Goal: Task Accomplishment & Management: Manage account settings

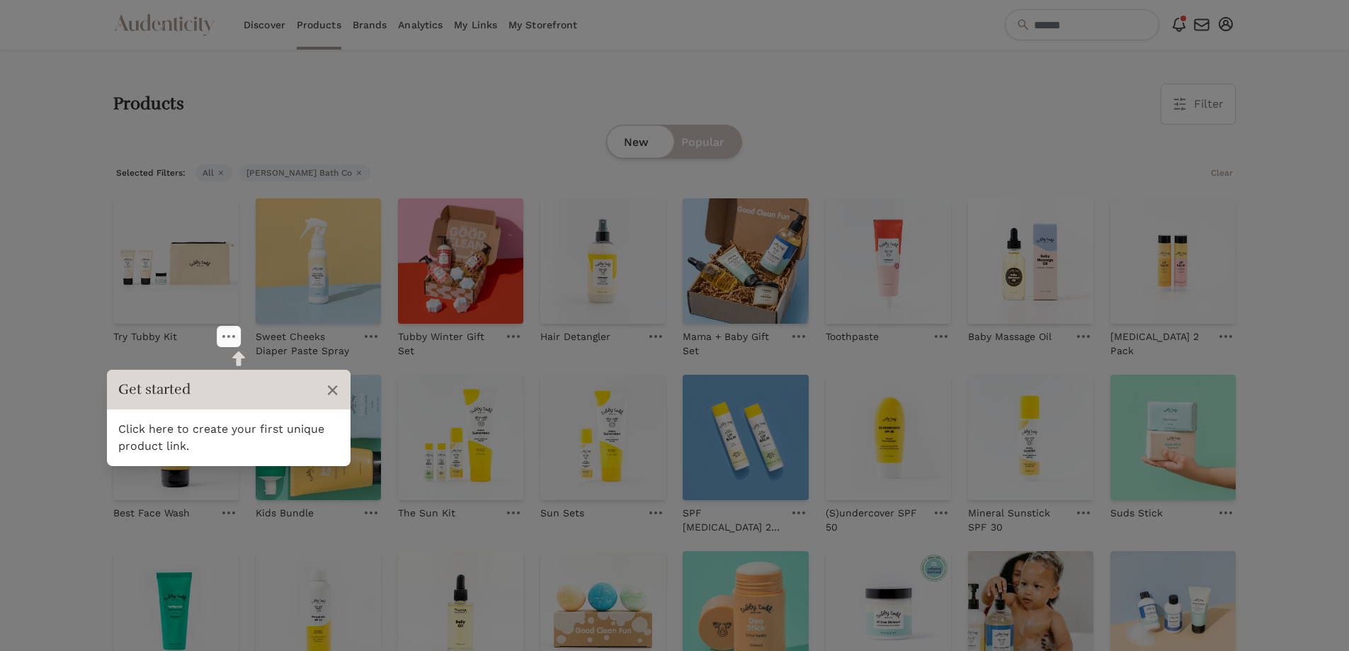
scroll to position [358, 0]
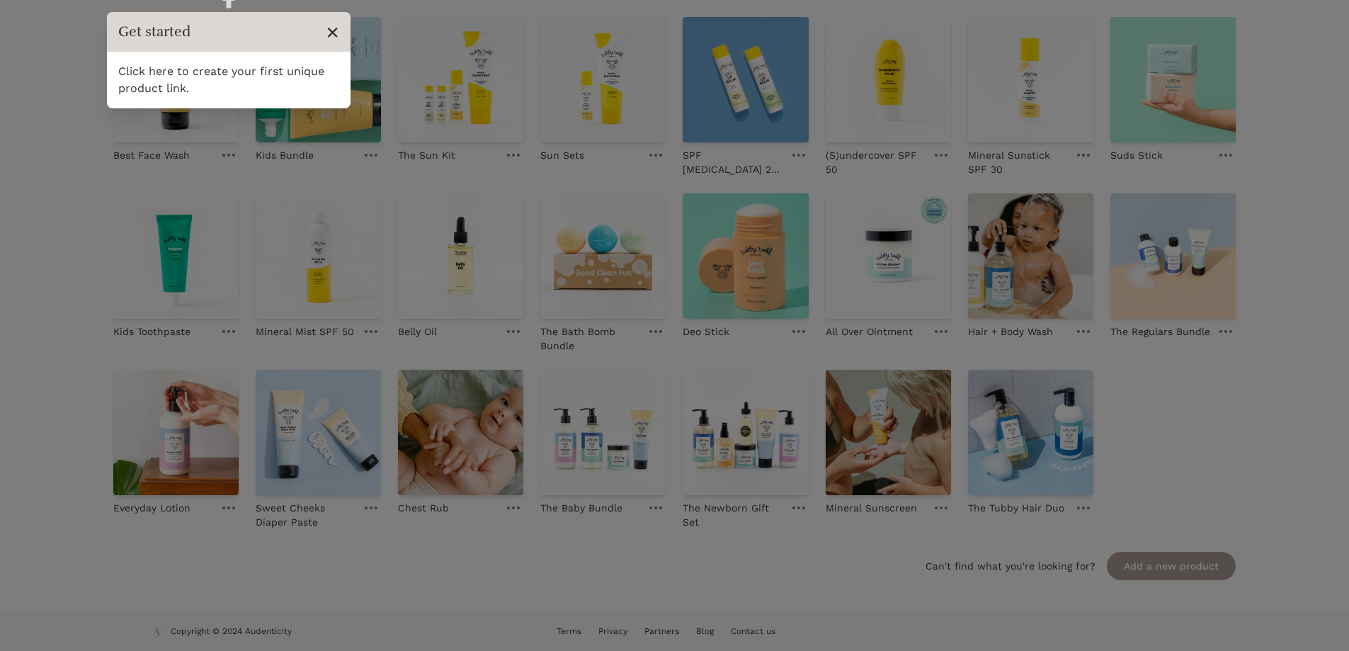
click at [328, 25] on span "×" at bounding box center [332, 31] width 13 height 27
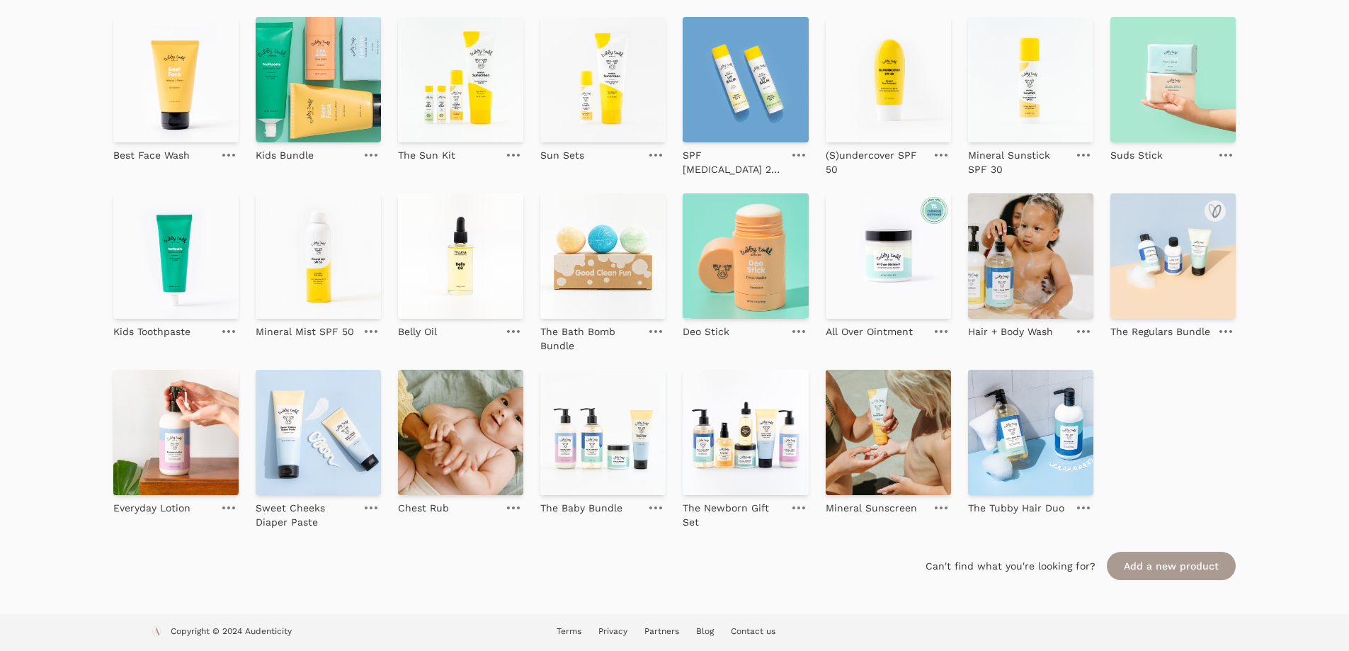
scroll to position [0, 0]
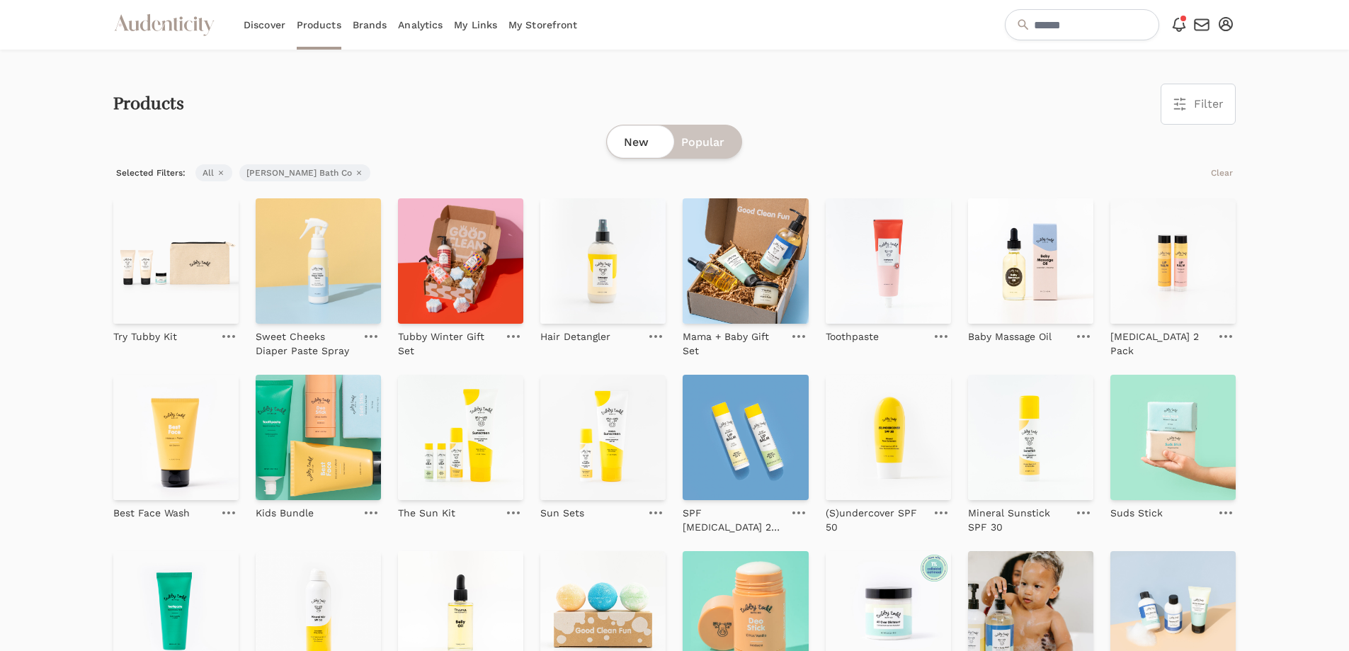
click at [1219, 25] on icon "button" at bounding box center [1226, 24] width 14 height 14
click at [1185, 70] on link "My Profile" at bounding box center [1178, 74] width 113 height 25
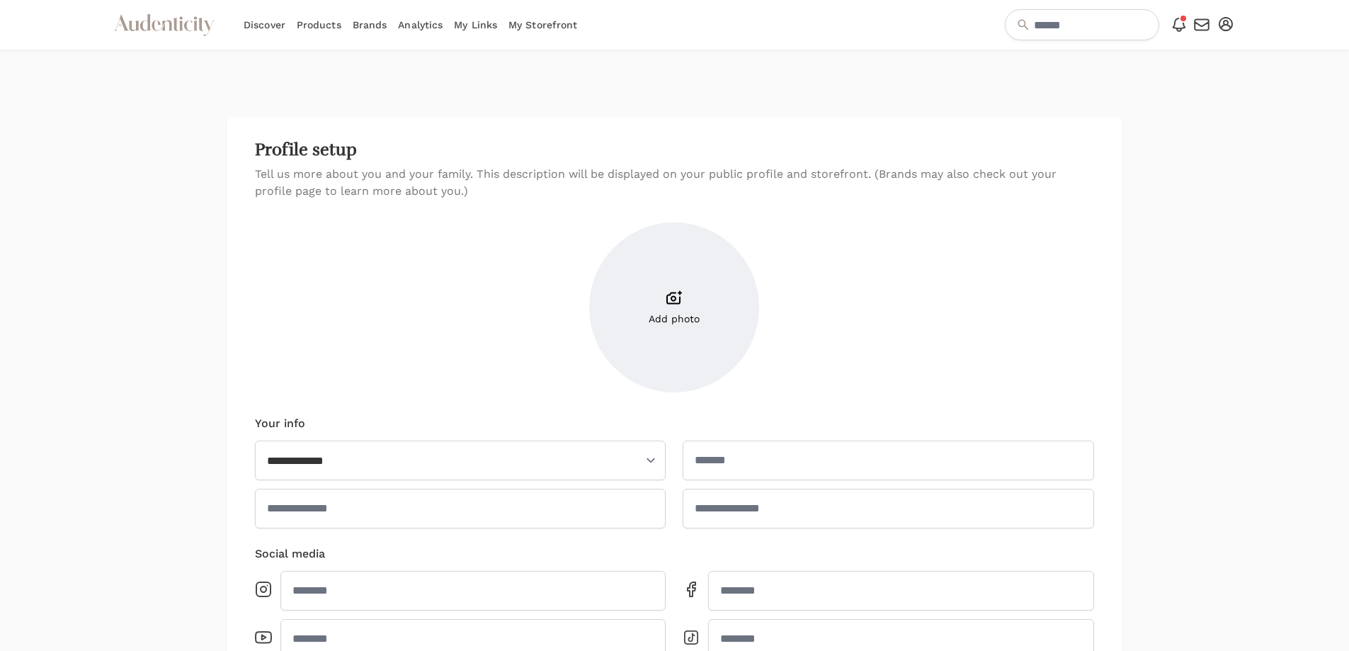
click at [1223, 28] on icon "button" at bounding box center [1226, 24] width 14 height 14
click at [1208, 47] on link "Account setup" at bounding box center [1178, 48] width 113 height 25
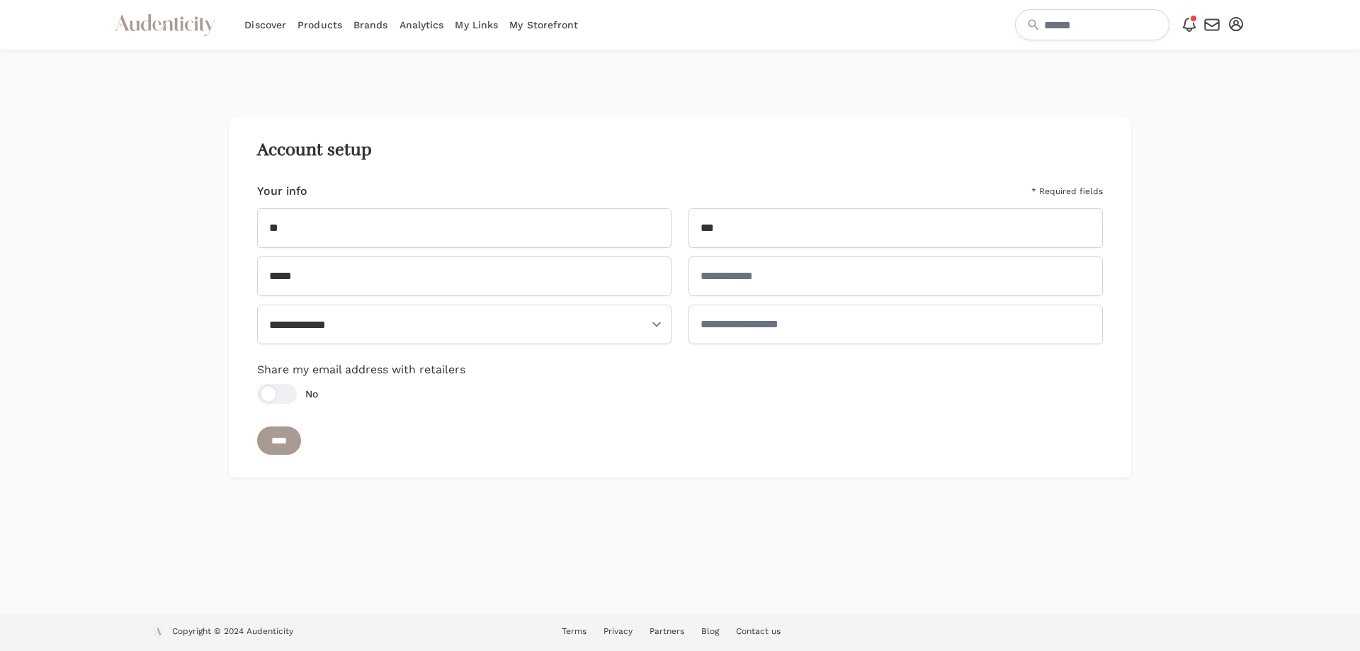
click at [1193, 23] on icon at bounding box center [1188, 24] width 12 height 13
click at [472, 23] on link "My Links" at bounding box center [476, 25] width 43 height 50
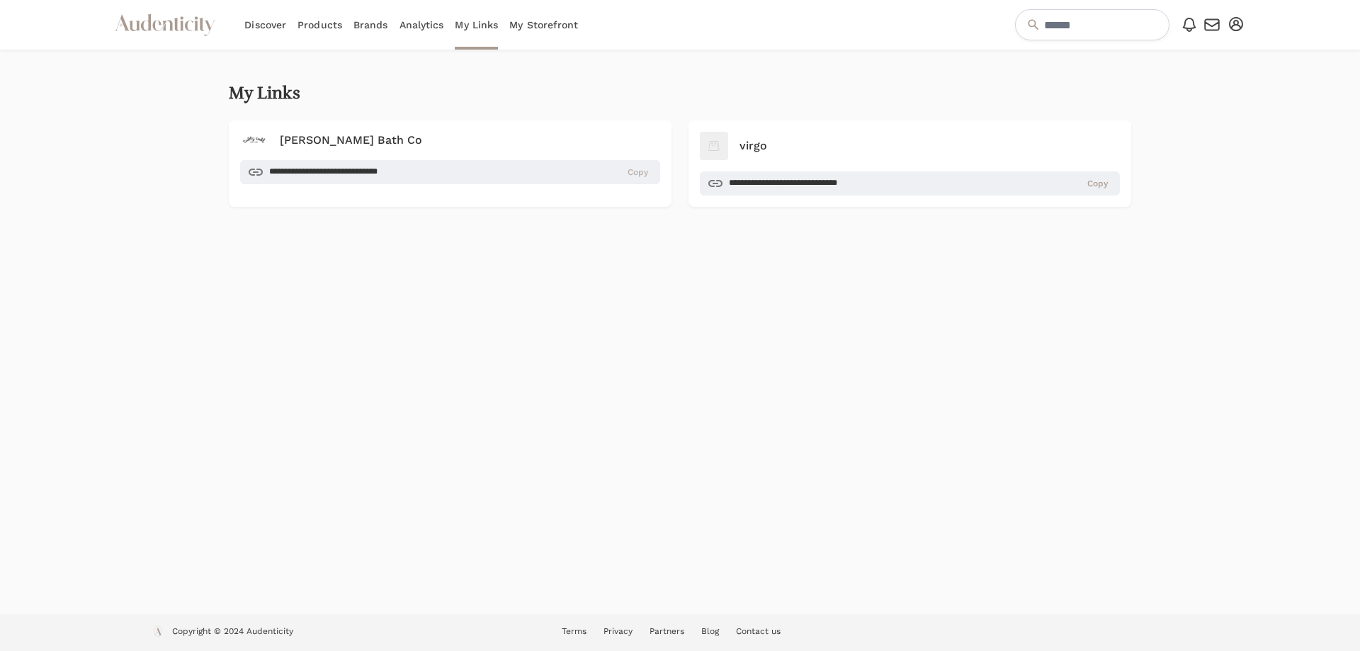
click at [642, 175] on span "Copy" at bounding box center [637, 171] width 21 height 11
click at [648, 178] on span "Copy" at bounding box center [637, 171] width 21 height 11
click at [632, 170] on span "Copy" at bounding box center [637, 171] width 21 height 11
click at [265, 23] on link "Discover" at bounding box center [265, 25] width 42 height 50
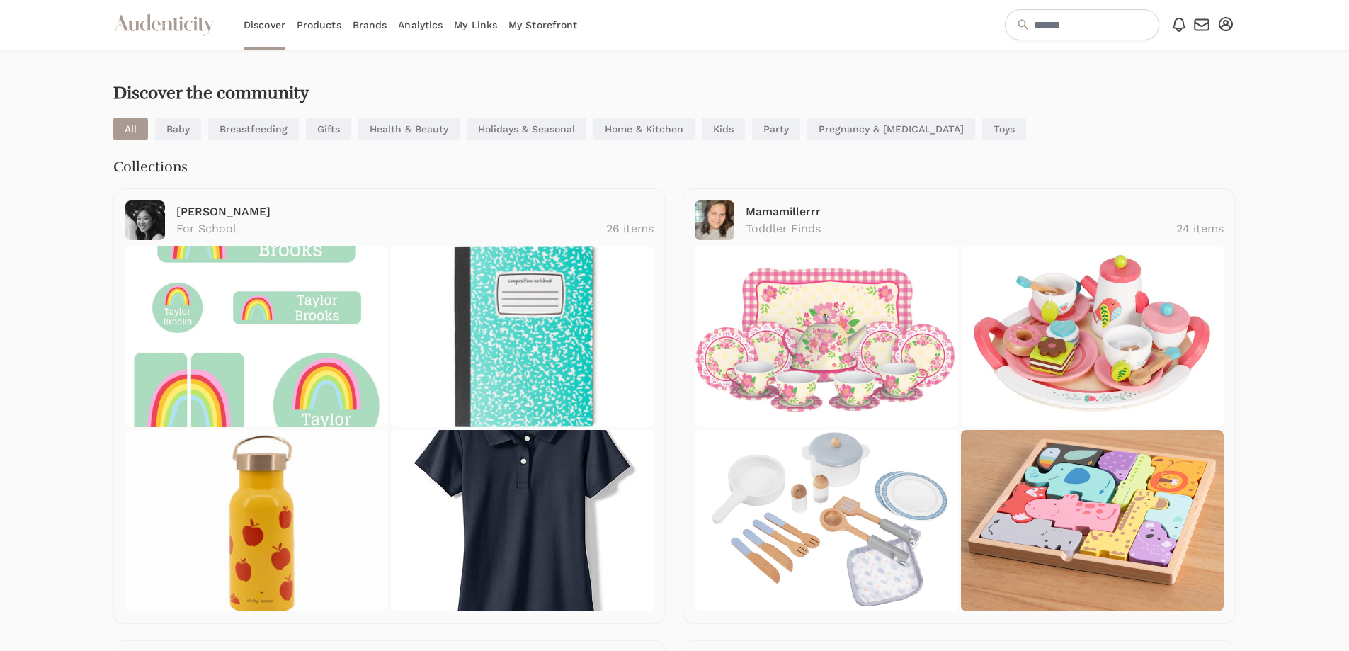
click at [1224, 25] on icon "button" at bounding box center [1226, 24] width 14 height 14
click at [161, 37] on icon "Audenticity Logo" at bounding box center [164, 24] width 102 height 25
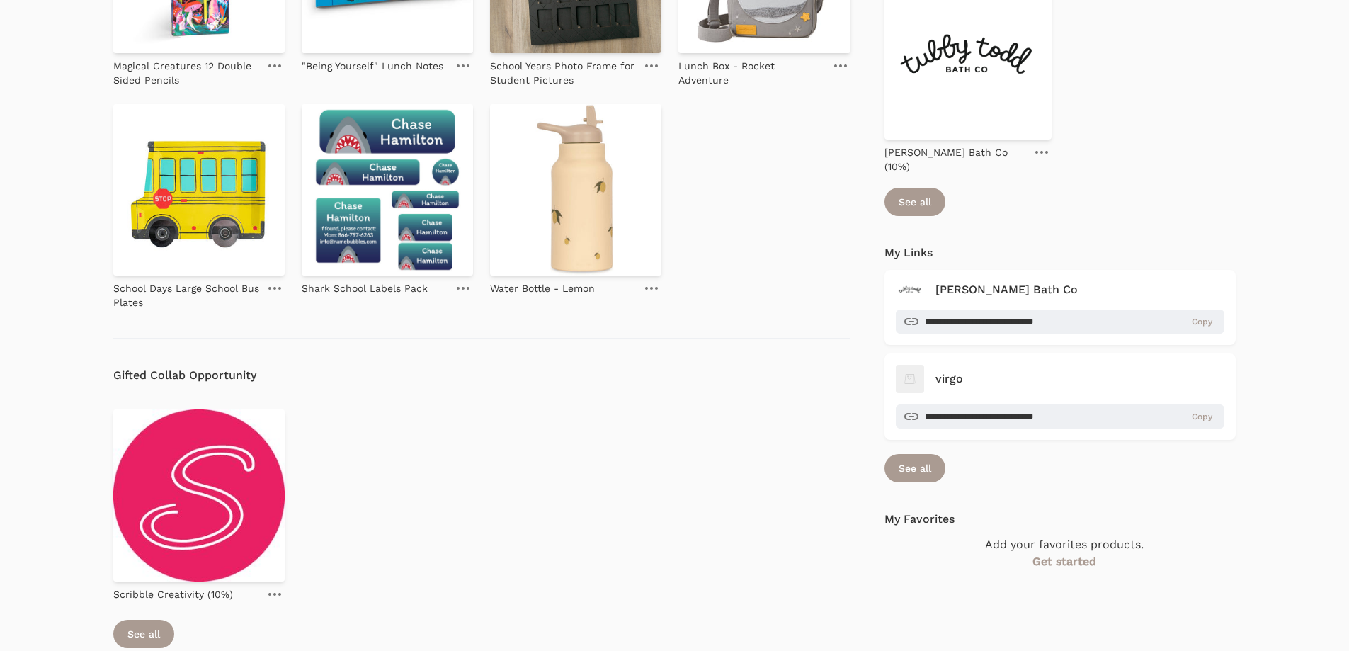
scroll to position [1072, 0]
